Goal: Obtain resource: Download file/media

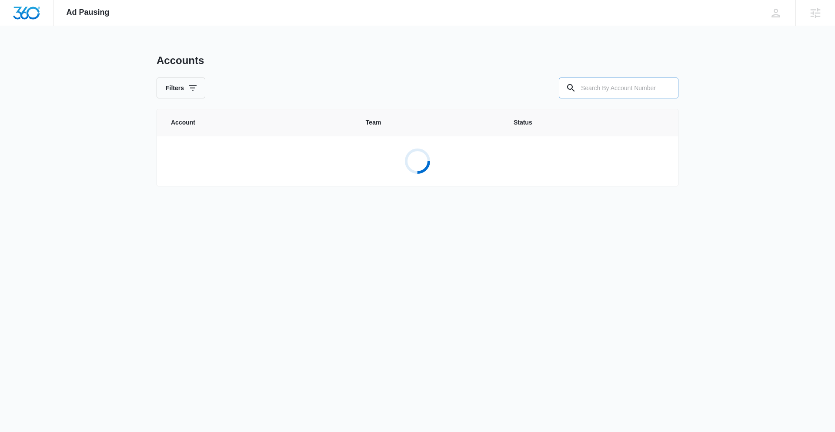
click at [639, 89] on input "text" at bounding box center [619, 87] width 120 height 21
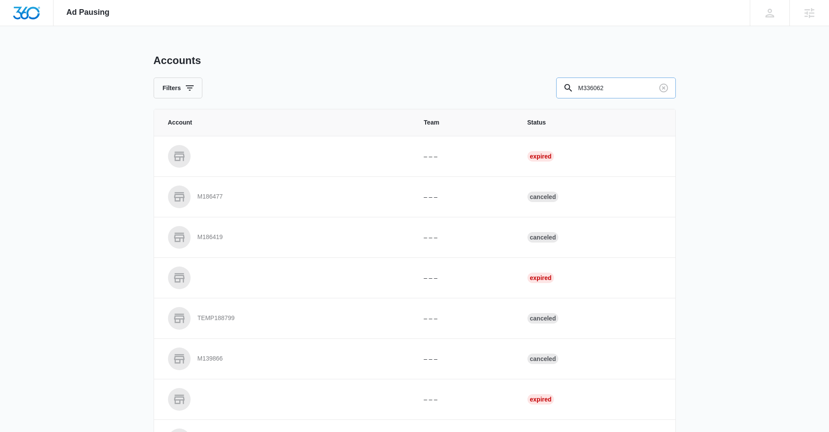
type input "M336062"
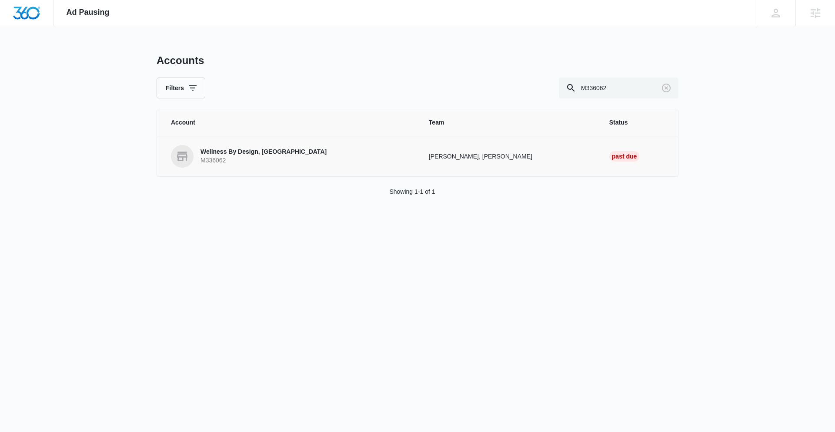
click at [225, 153] on p "Wellness By Design, [GEOGRAPHIC_DATA]" at bounding box center [264, 151] width 126 height 9
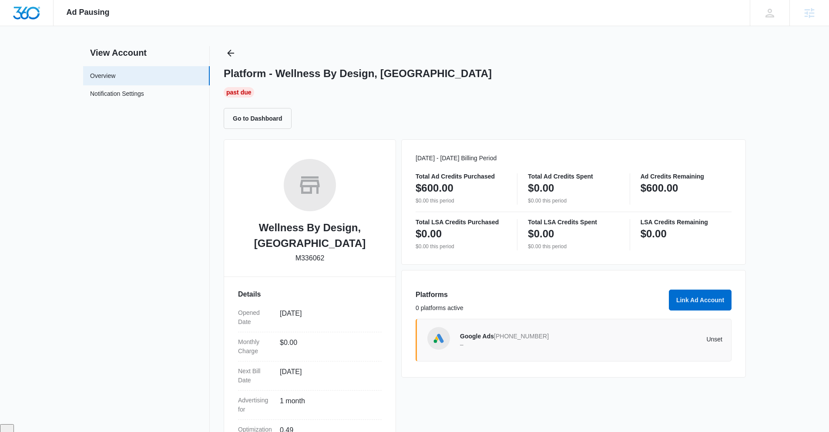
scroll to position [14, 0]
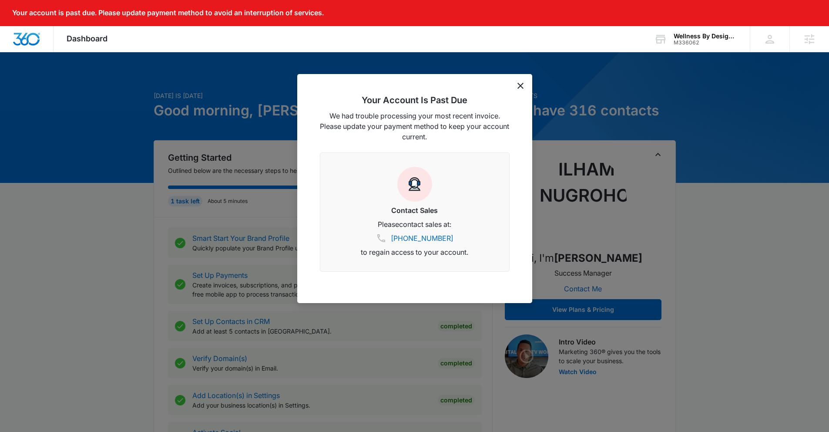
click at [525, 84] on div "Your Account Is Past Due We had trouble processing your most recent invoice. Pl…" at bounding box center [414, 188] width 235 height 229
click at [520, 88] on icon "dismiss this dialog" at bounding box center [520, 86] width 6 height 6
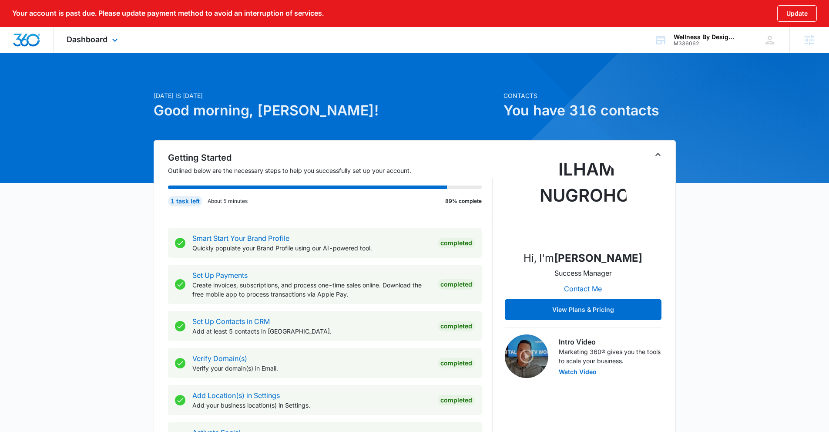
click at [88, 44] on div "Dashboard Apps Reputation Websites Forms CRM Email Social Content Ads Intellige…" at bounding box center [94, 40] width 80 height 26
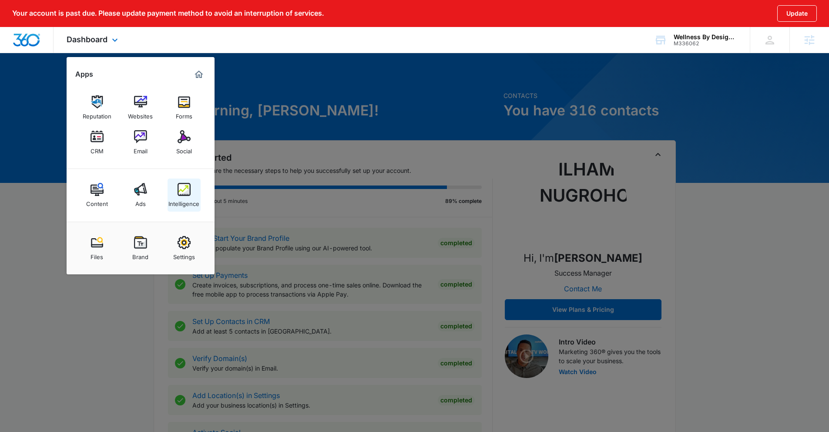
click at [176, 184] on link "Intelligence" at bounding box center [183, 194] width 33 height 33
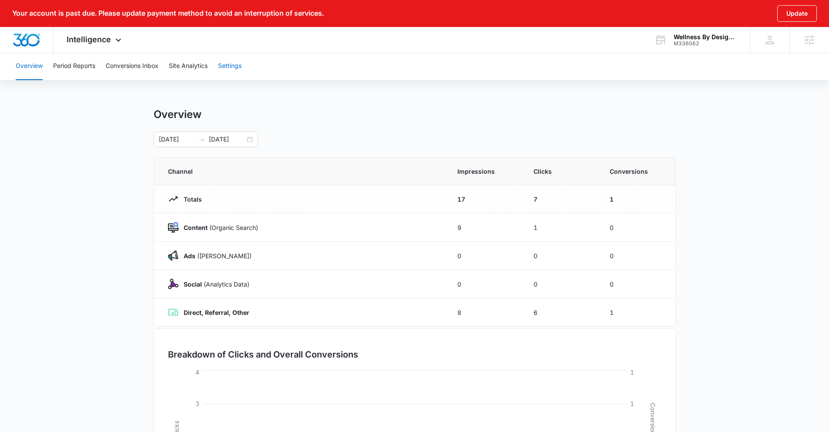
click at [225, 67] on button "Settings" at bounding box center [229, 66] width 23 height 28
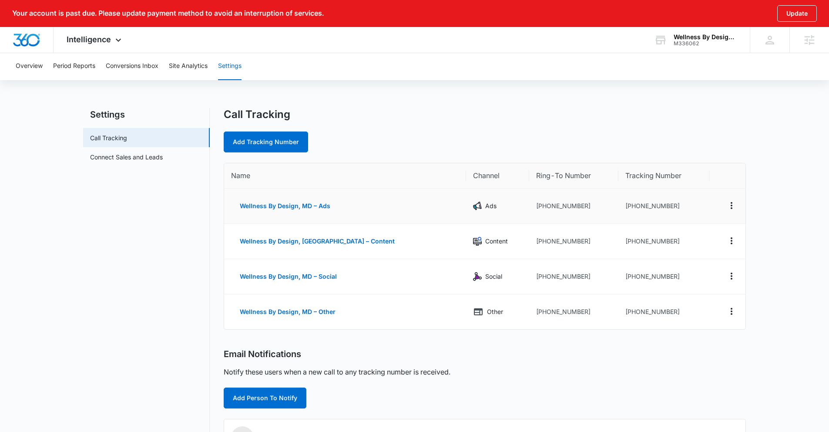
click at [618, 210] on td "+14432186876" at bounding box center [663, 205] width 91 height 35
drag, startPoint x: 613, startPoint y: 205, endPoint x: 665, endPoint y: 207, distance: 52.2
click at [665, 207] on td "+14432186876" at bounding box center [663, 205] width 91 height 35
copy td "4432186876"
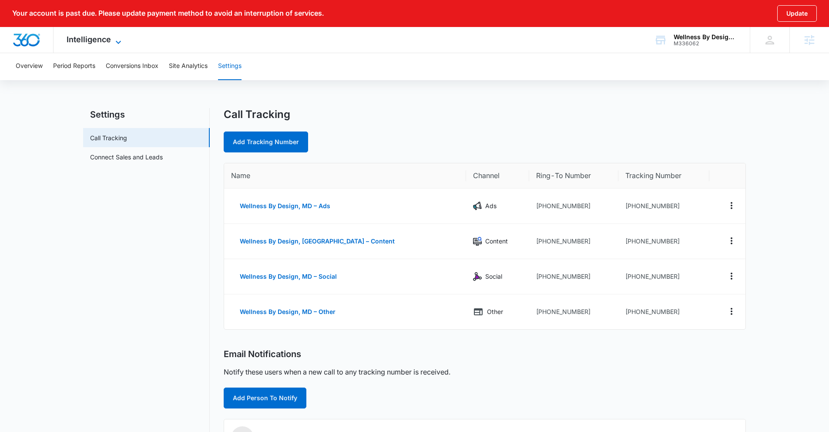
click at [114, 35] on div "Intelligence Apps Reputation Websites Forms CRM Email Social Content Ads Intell…" at bounding box center [95, 40] width 83 height 26
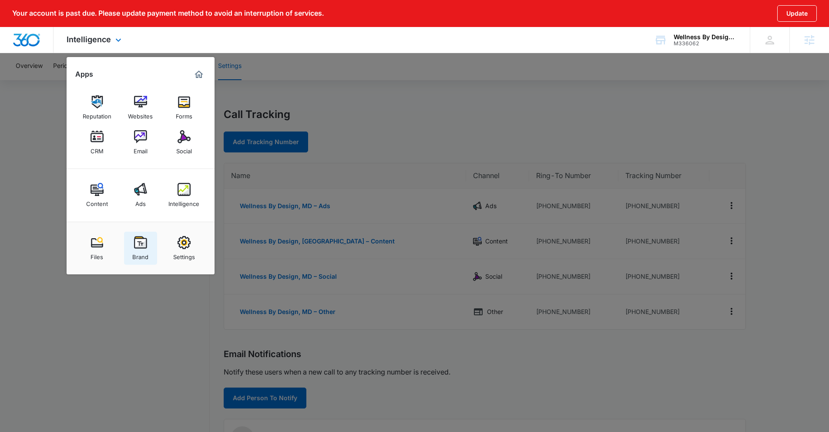
click at [142, 249] on div "Brand" at bounding box center [140, 254] width 16 height 11
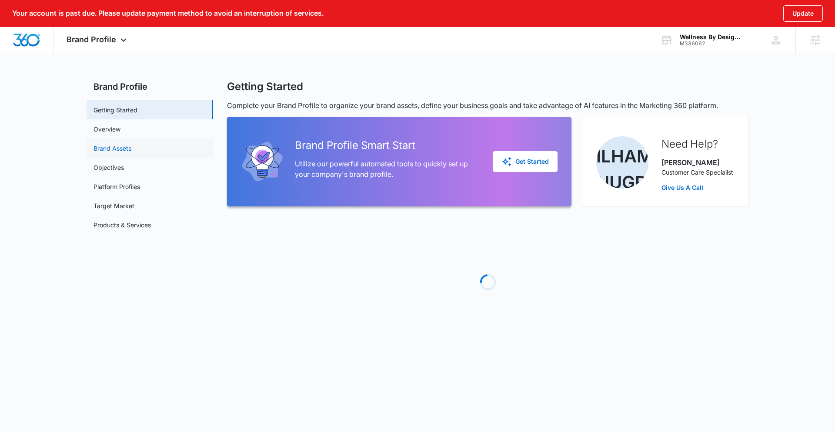
click at [124, 150] on link "Brand Assets" at bounding box center [113, 148] width 38 height 9
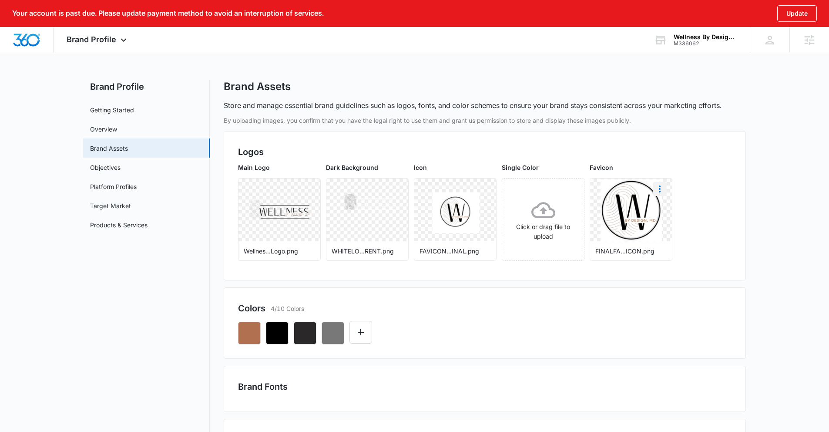
click at [659, 188] on icon "More" at bounding box center [660, 188] width 2 height 7
click at [665, 211] on div "Download" at bounding box center [677, 213] width 28 height 6
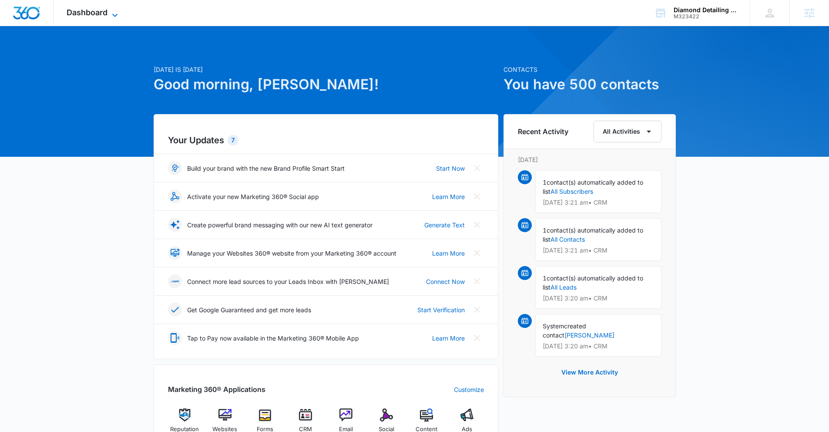
click at [118, 17] on icon at bounding box center [115, 15] width 10 height 10
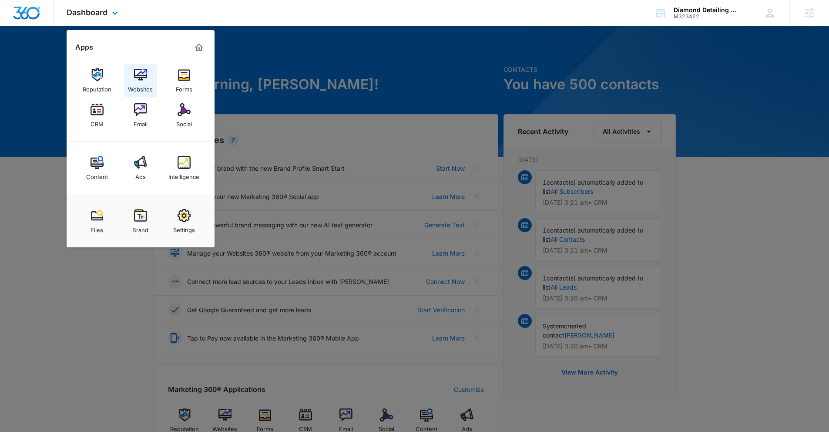
click at [142, 84] on div "Websites" at bounding box center [140, 86] width 25 height 11
